Goal: Entertainment & Leisure: Consume media (video, audio)

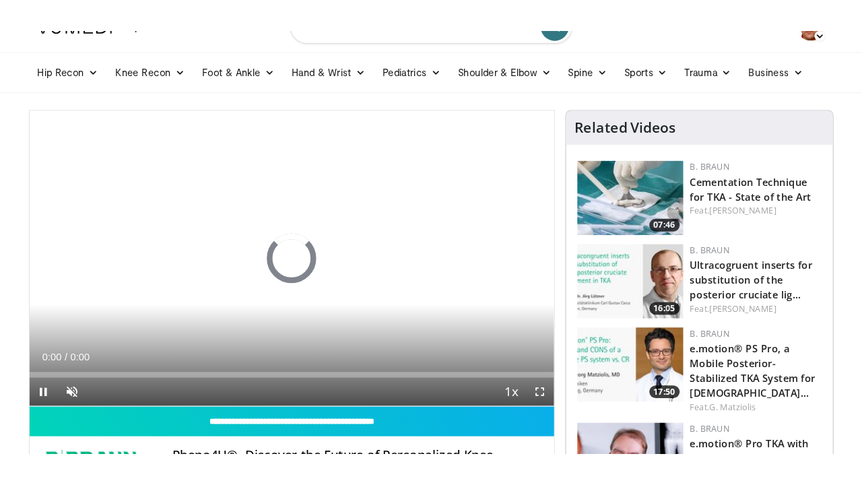
scroll to position [30, 0]
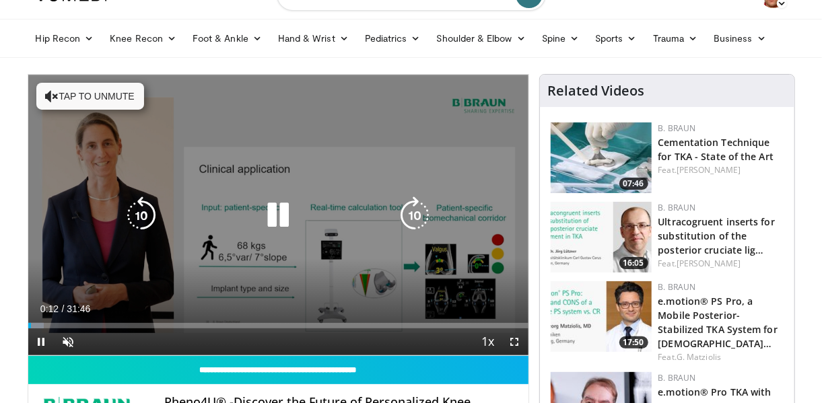
click at [59, 104] on button "Tap to unmute" at bounding box center [90, 96] width 108 height 27
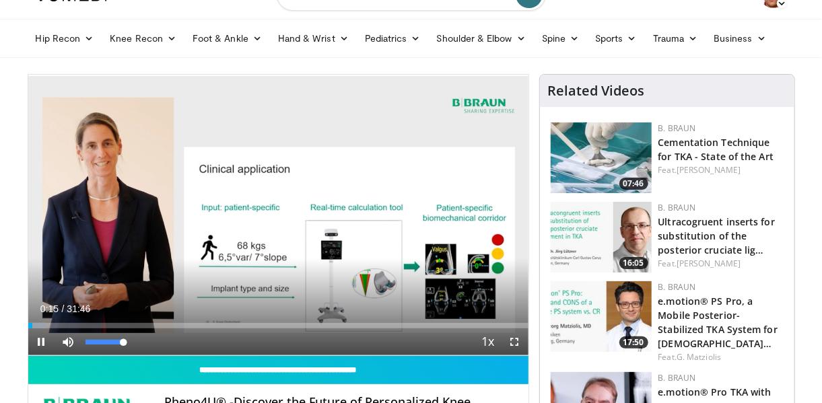
click at [129, 341] on div "Mute 100%" at bounding box center [102, 342] width 94 height 27
click at [516, 341] on span "Video Player" at bounding box center [515, 342] width 27 height 27
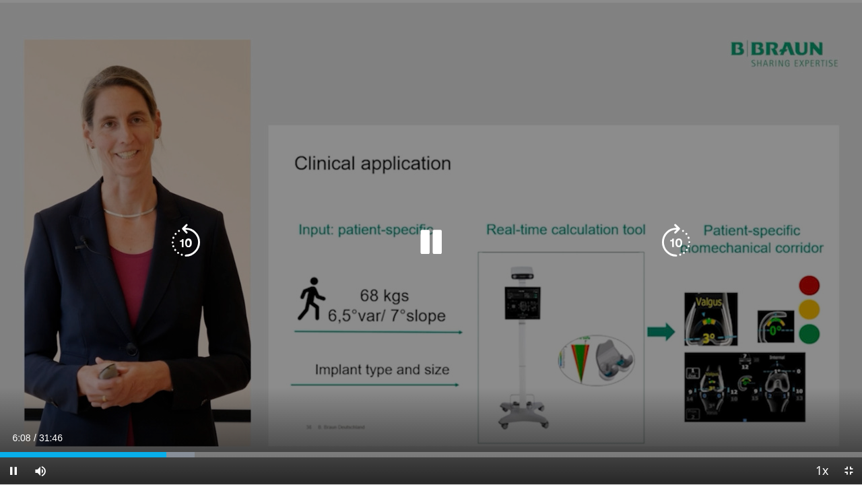
click at [446, 47] on div "10 seconds Tap to unmute" at bounding box center [431, 242] width 862 height 484
click at [436, 245] on icon "Video Player" at bounding box center [431, 243] width 38 height 38
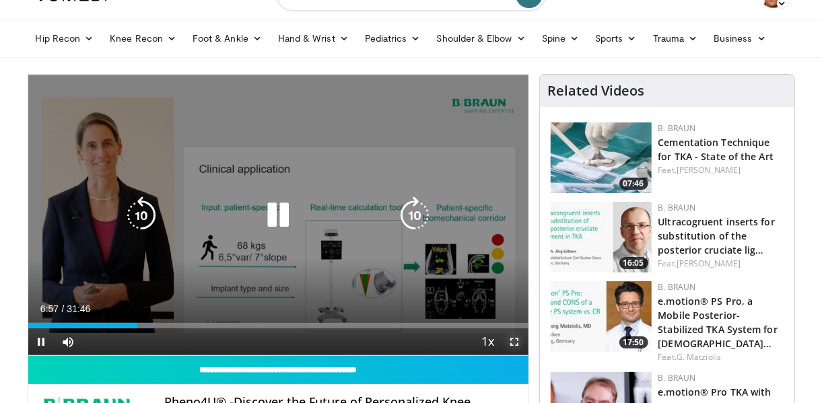
drag, startPoint x: 513, startPoint y: 337, endPoint x: 567, endPoint y: 416, distance: 95.4
click at [513, 337] on span "Video Player" at bounding box center [515, 342] width 27 height 27
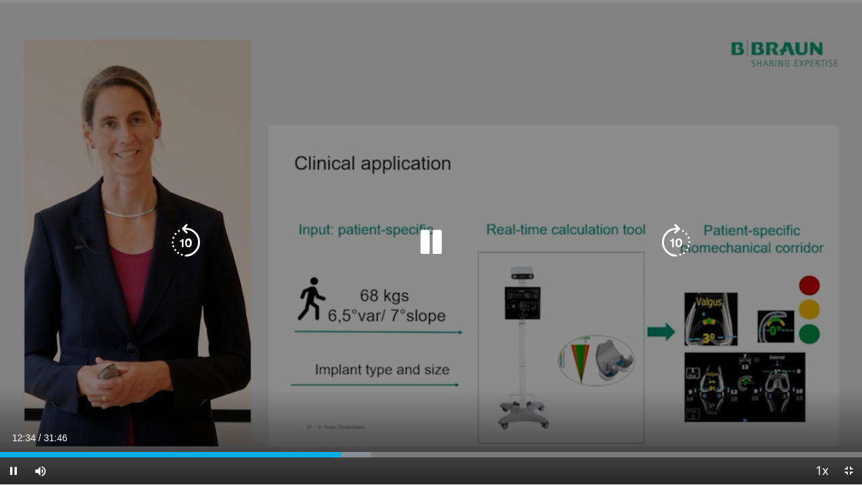
click at [438, 236] on icon "Video Player" at bounding box center [431, 243] width 38 height 38
